Goal: Task Accomplishment & Management: Manage account settings

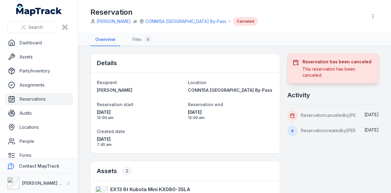
click at [32, 100] on link "Reservations" at bounding box center [39, 99] width 68 height 12
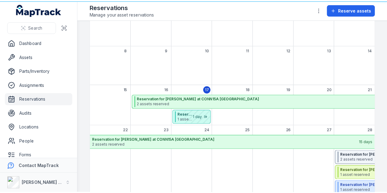
scroll to position [92, 0]
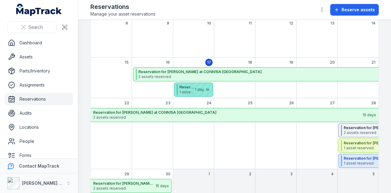
click at [193, 87] on div "September 2025" at bounding box center [197, 89] width 31 height 13
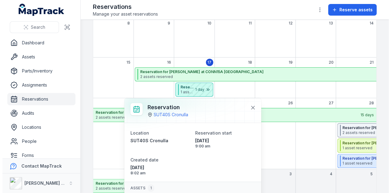
scroll to position [35, 0]
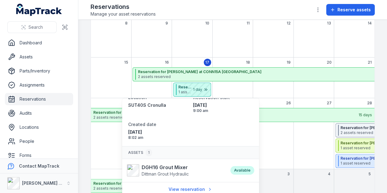
click at [287, 136] on div "September 2025" at bounding box center [273, 138] width 40 height 61
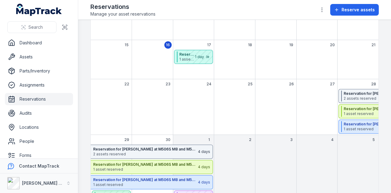
scroll to position [129, 0]
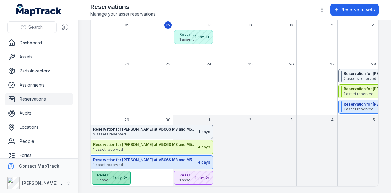
click at [116, 180] on div "September 2025" at bounding box center [115, 177] width 31 height 13
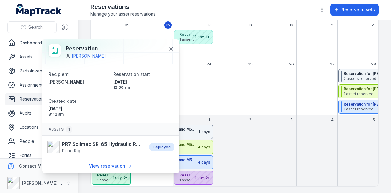
click at [207, 179] on div "September 2025" at bounding box center [197, 177] width 31 height 13
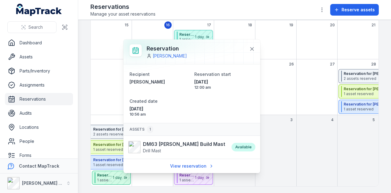
click at [281, 82] on div "September 2025" at bounding box center [275, 92] width 41 height 46
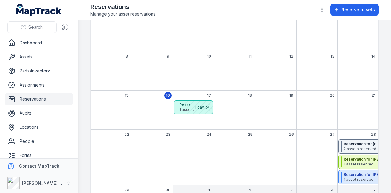
scroll to position [0, 0]
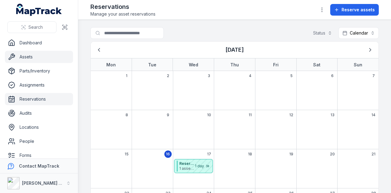
click at [38, 54] on link "Assets" at bounding box center [39, 57] width 68 height 12
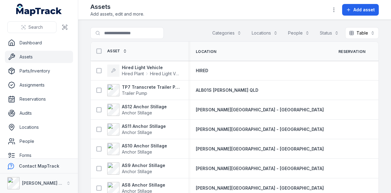
click at [226, 29] on button "Categories" at bounding box center [227, 33] width 37 height 12
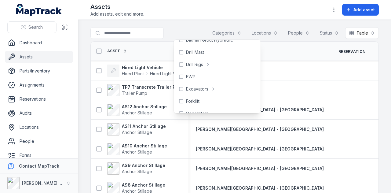
scroll to position [88, 0]
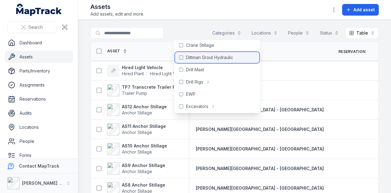
click at [231, 57] on span "Dittman Grout Hydraulic" at bounding box center [209, 57] width 47 height 6
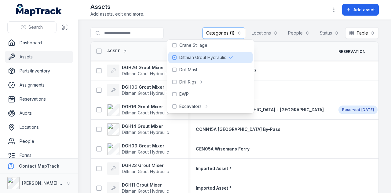
click at [169, 20] on main "**********" at bounding box center [234, 106] width 313 height 173
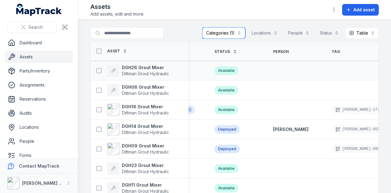
scroll to position [0, 209]
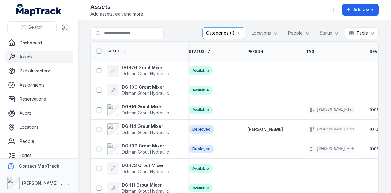
click at [370, 51] on span "Device ID" at bounding box center [379, 51] width 19 height 5
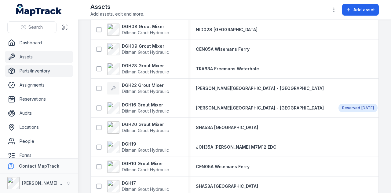
scroll to position [61, 0]
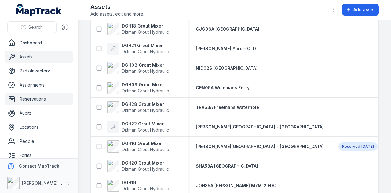
click at [52, 97] on link "Reservations" at bounding box center [39, 99] width 68 height 12
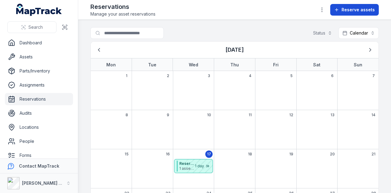
click at [364, 8] on span "Reserve assets" at bounding box center [358, 10] width 33 height 6
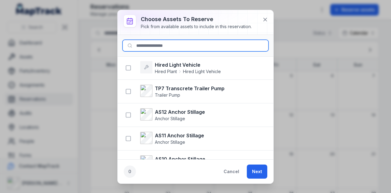
click at [175, 45] on input at bounding box center [196, 46] width 146 height 12
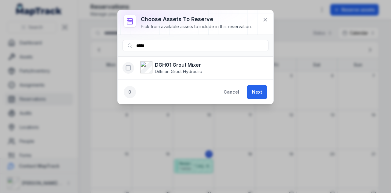
click at [129, 68] on icon "button" at bounding box center [128, 68] width 6 height 6
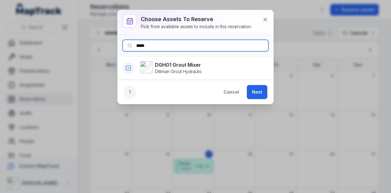
click at [162, 45] on input "*****" at bounding box center [196, 46] width 146 height 12
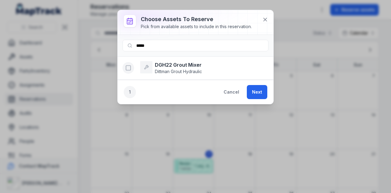
click at [127, 70] on rect "button" at bounding box center [128, 68] width 5 height 5
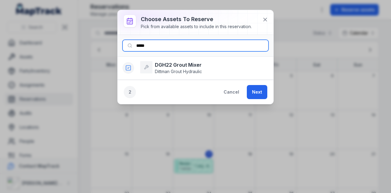
click at [172, 44] on input "*****" at bounding box center [196, 46] width 146 height 12
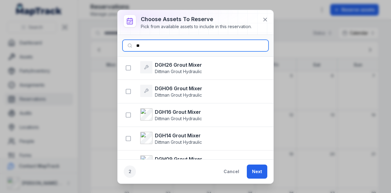
type input "*"
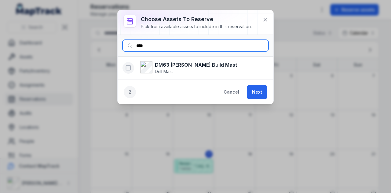
type input "****"
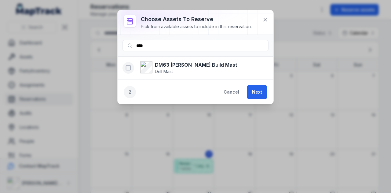
click at [124, 67] on button "button" at bounding box center [129, 68] width 12 height 12
click at [261, 92] on button "Next" at bounding box center [257, 92] width 20 height 14
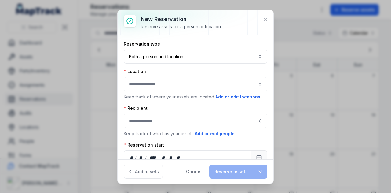
click at [179, 89] on button "button" at bounding box center [196, 84] width 144 height 14
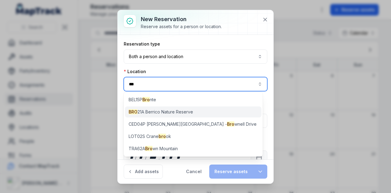
type input "***"
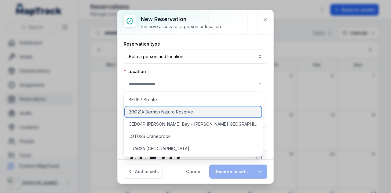
click at [180, 110] on span "BRO21A Berrico Nature Reserve" at bounding box center [161, 112] width 65 height 6
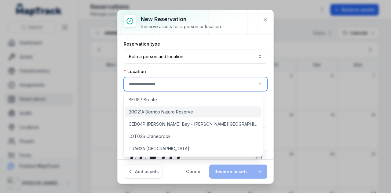
type input "**********"
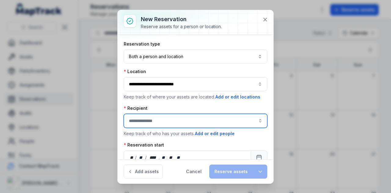
click at [176, 122] on input ":r60:-form-item-label" at bounding box center [196, 121] width 144 height 14
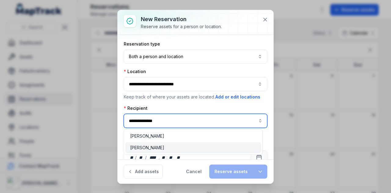
click at [172, 152] on div "[PERSON_NAME]" at bounding box center [193, 147] width 136 height 11
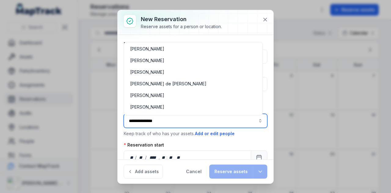
scroll to position [2263, 0]
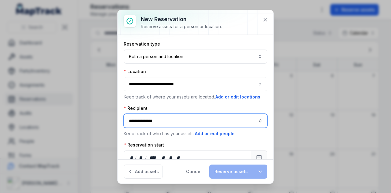
type input "**********"
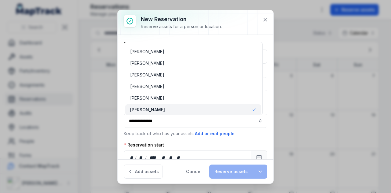
click at [221, 137] on div "**********" at bounding box center [196, 116] width 144 height 151
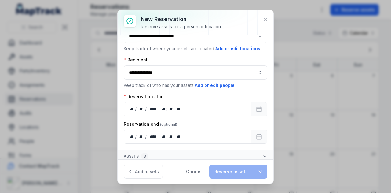
scroll to position [49, 0]
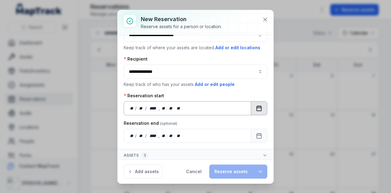
click at [257, 112] on button "Calendar" at bounding box center [259, 108] width 17 height 14
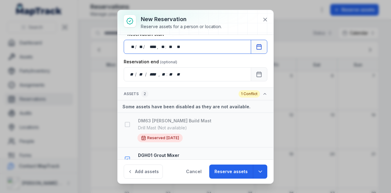
scroll to position [51, 0]
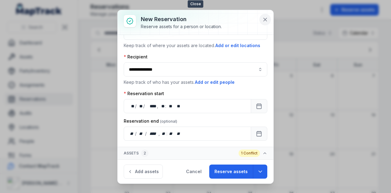
click at [266, 17] on icon at bounding box center [265, 20] width 6 height 6
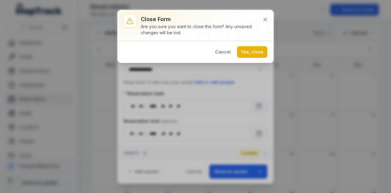
click at [262, 54] on button "Yes, close" at bounding box center [252, 52] width 30 height 12
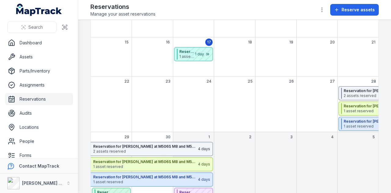
scroll to position [129, 0]
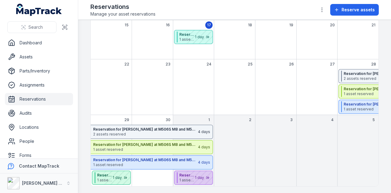
click at [194, 181] on div "September 2025" at bounding box center [197, 177] width 31 height 13
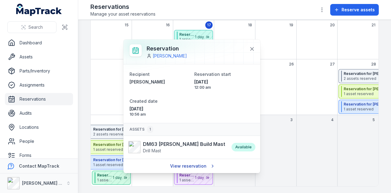
click at [201, 166] on link "View reservation" at bounding box center [192, 166] width 52 height 12
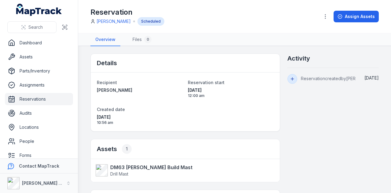
click at [320, 20] on div at bounding box center [326, 17] width 12 height 12
click at [324, 18] on icon "button" at bounding box center [326, 16] width 6 height 6
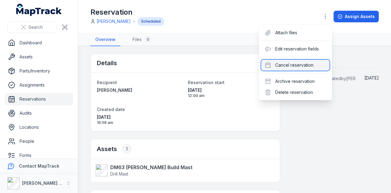
click at [313, 60] on div "Cancel reservation" at bounding box center [295, 65] width 69 height 11
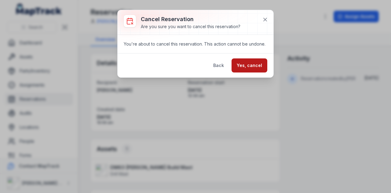
click at [248, 68] on button "Yes, cancel" at bounding box center [250, 65] width 36 height 14
